Goal: Task Accomplishment & Management: Manage account settings

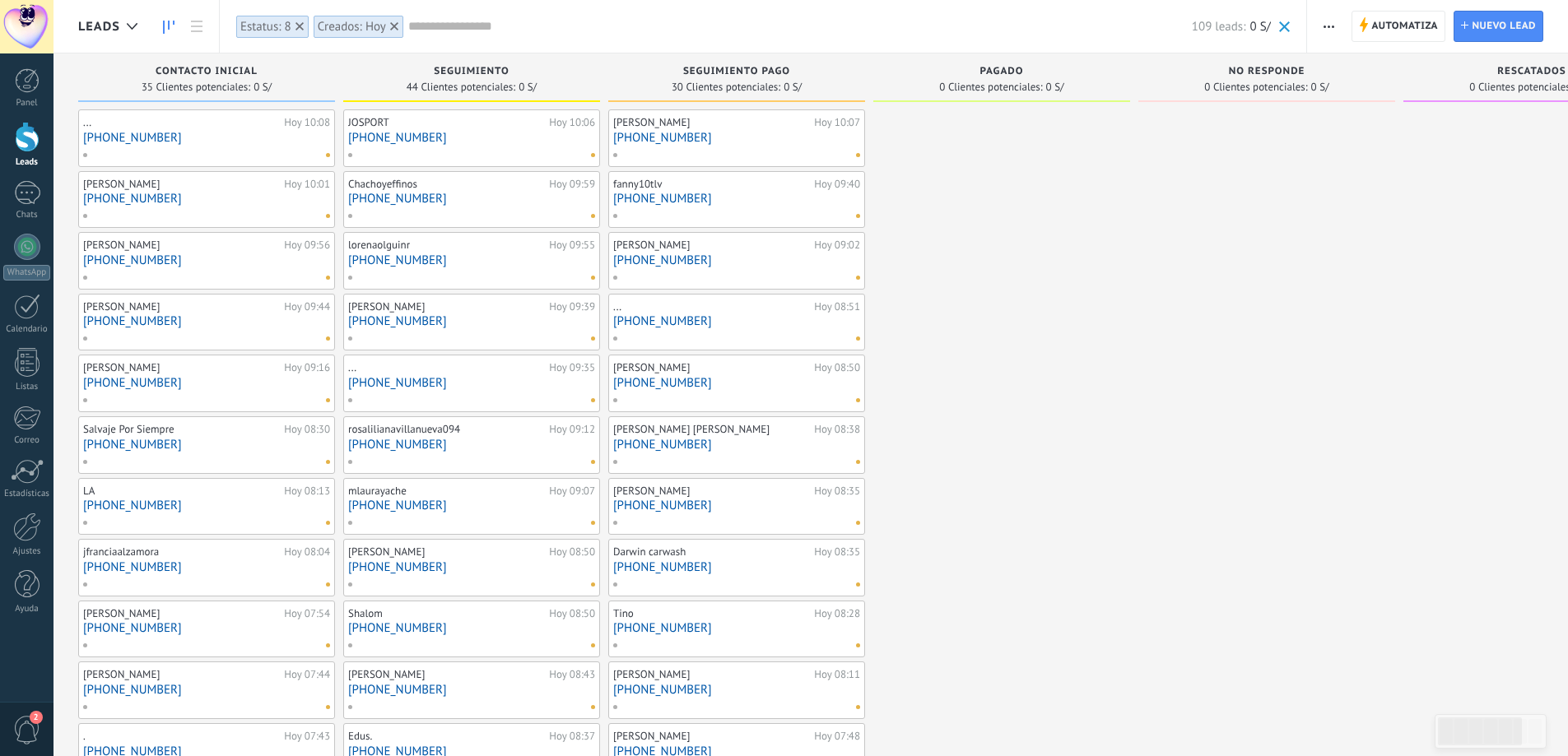
click at [396, 28] on use at bounding box center [395, 27] width 8 height 8
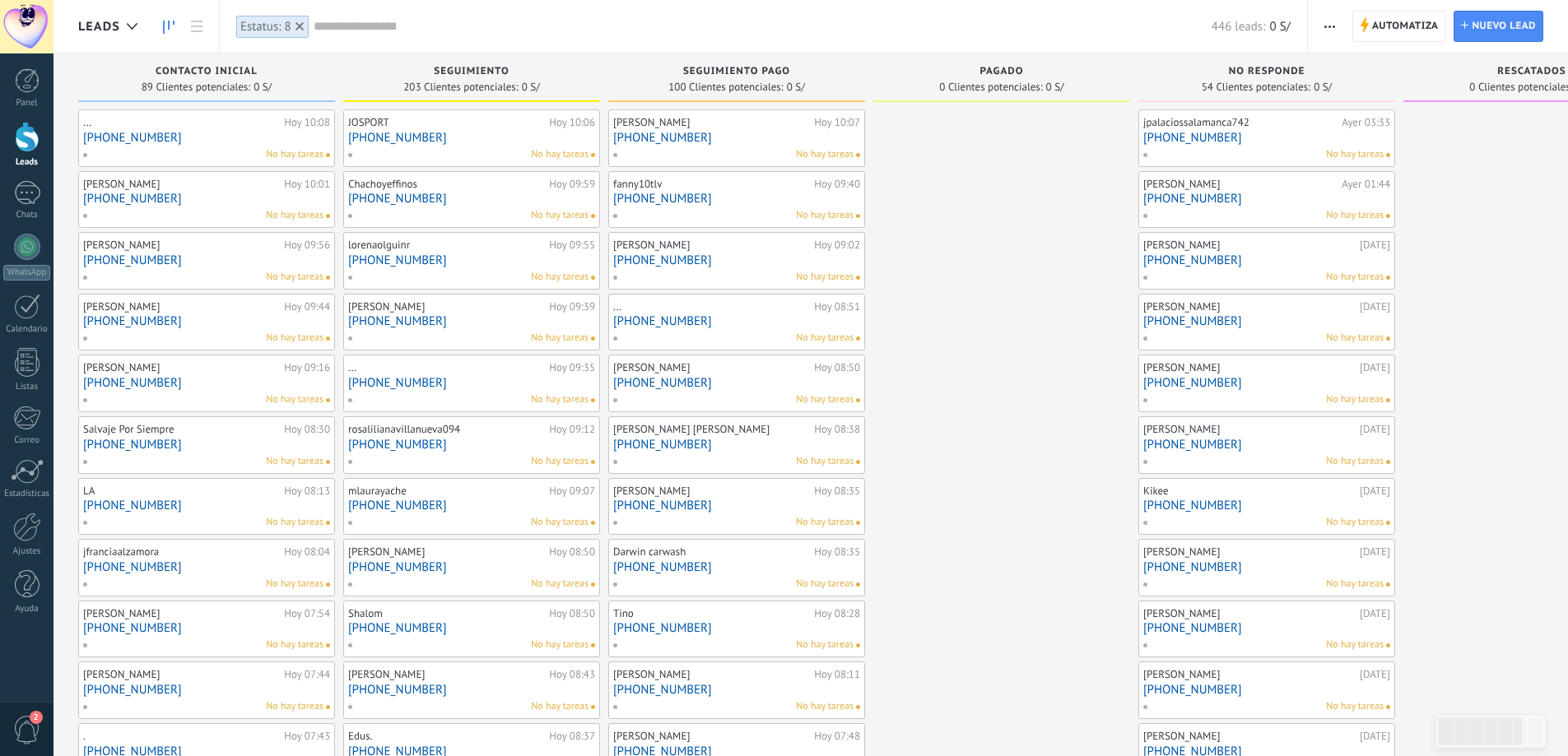
click at [303, 24] on icon at bounding box center [299, 27] width 8 height 8
click at [308, 36] on div "446 leads: 0 S/" at bounding box center [764, 27] width 1055 height 53
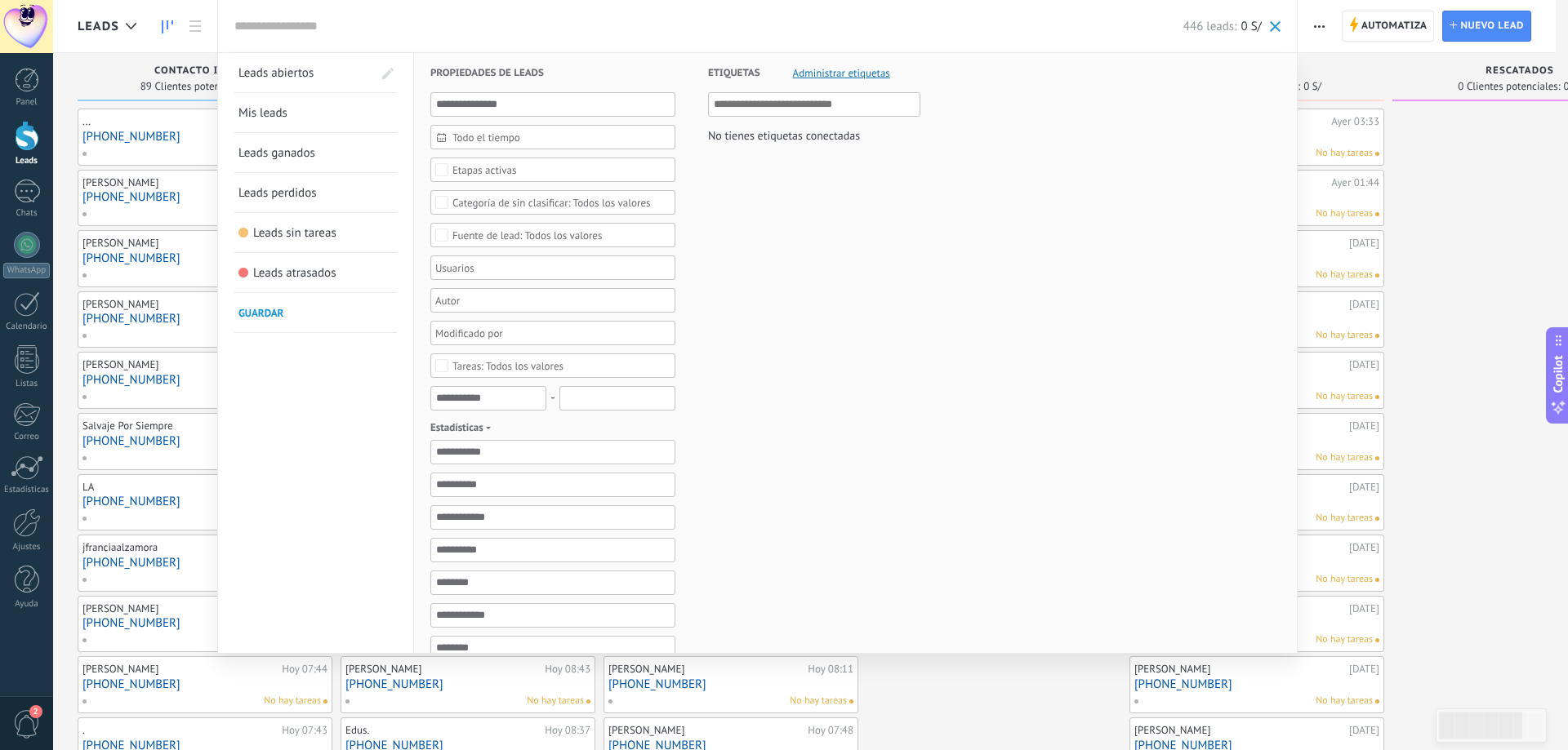
click at [480, 130] on div "Todo el tiempo" at bounding box center [553, 137] width 245 height 25
click at [474, 250] on li "Hoy" at bounding box center [553, 240] width 244 height 25
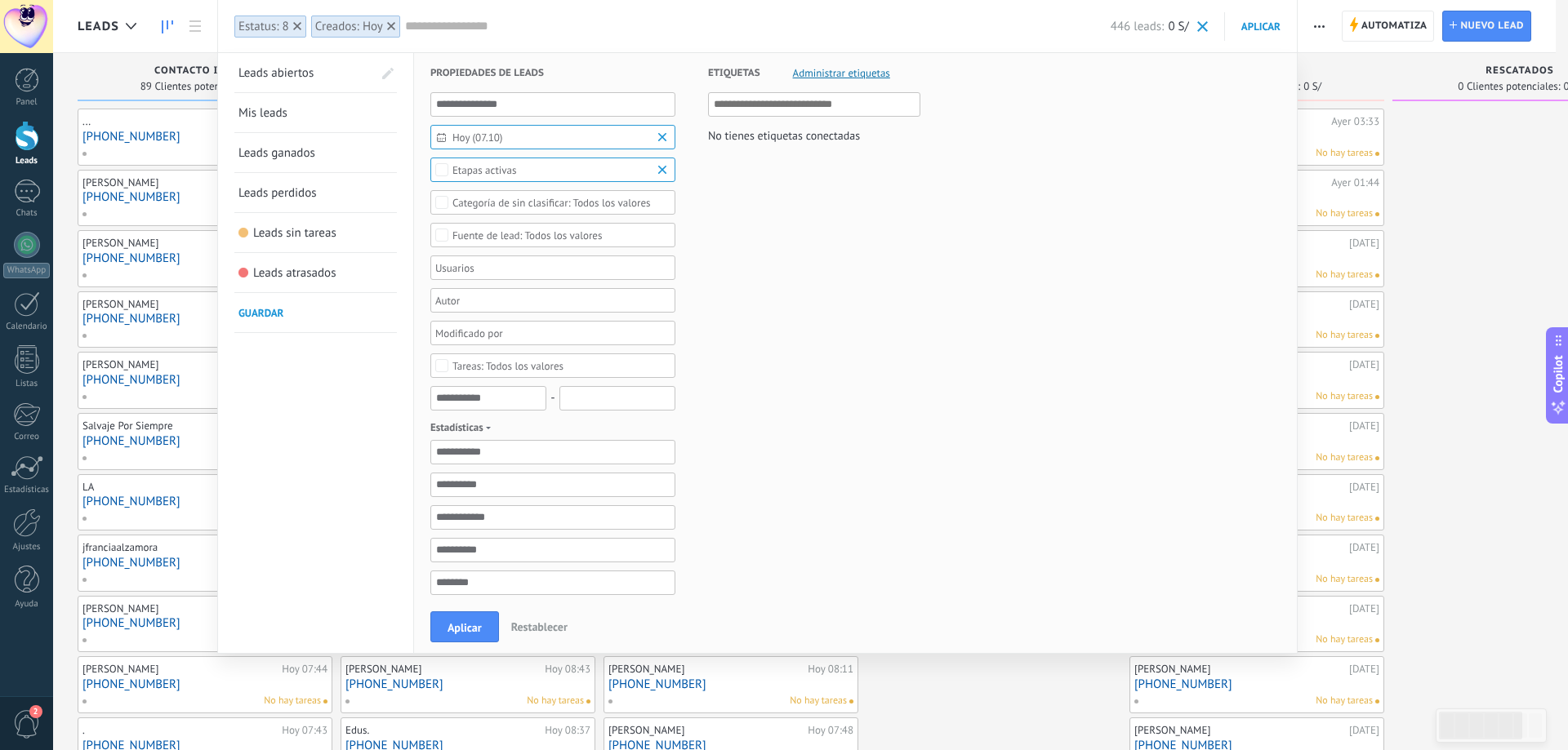
click at [459, 633] on span "Aplicar" at bounding box center [465, 628] width 35 height 12
